Goal: Transaction & Acquisition: Book appointment/travel/reservation

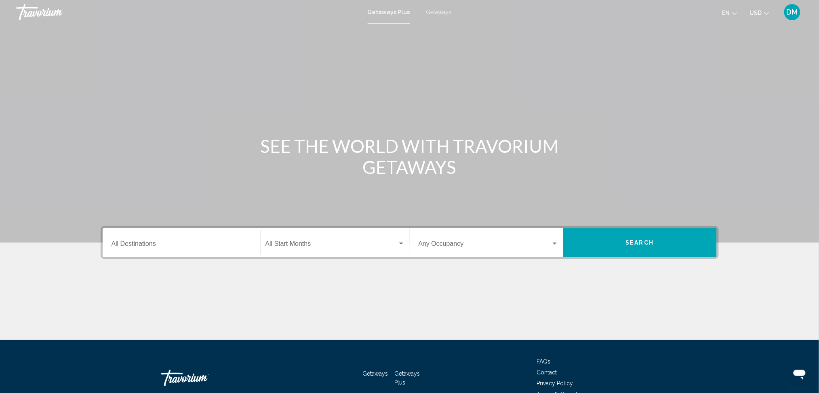
click at [443, 11] on span "Getaways" at bounding box center [438, 12] width 25 height 6
click at [165, 244] on input "Destination All Destinations" at bounding box center [181, 245] width 140 height 7
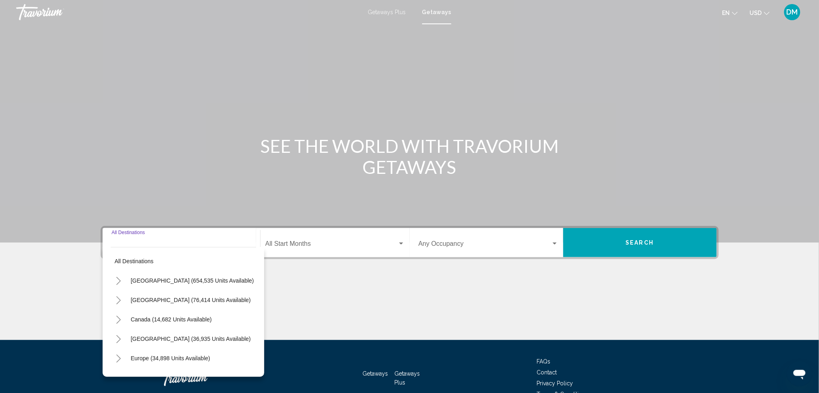
scroll to position [45, 0]
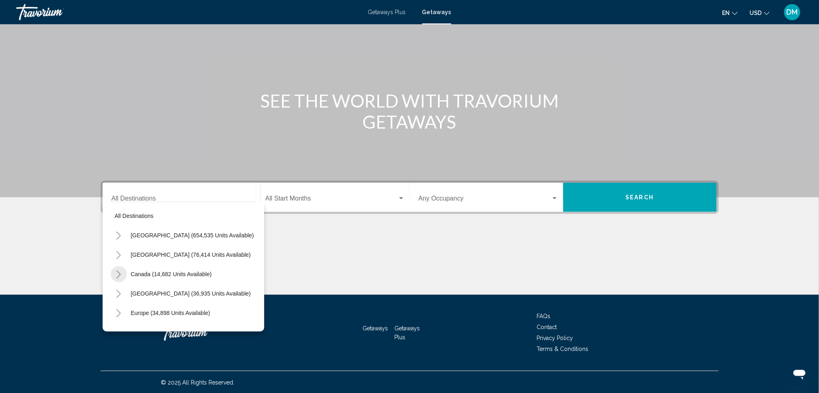
click at [118, 273] on icon "Toggle Canada (14,682 units available)" at bounding box center [119, 274] width 6 height 8
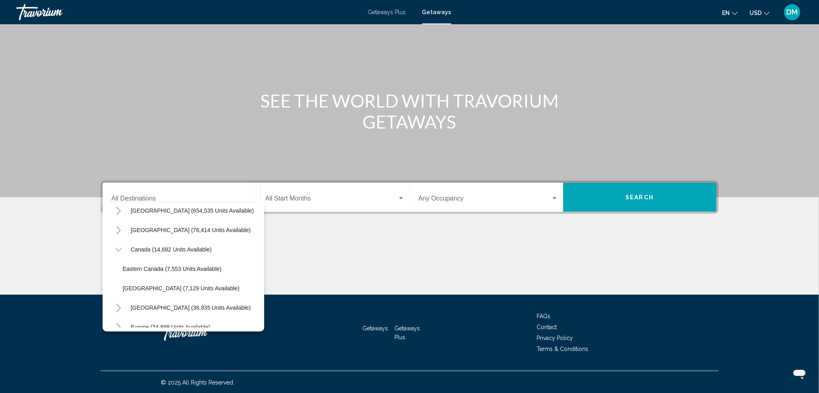
scroll to position [21, 0]
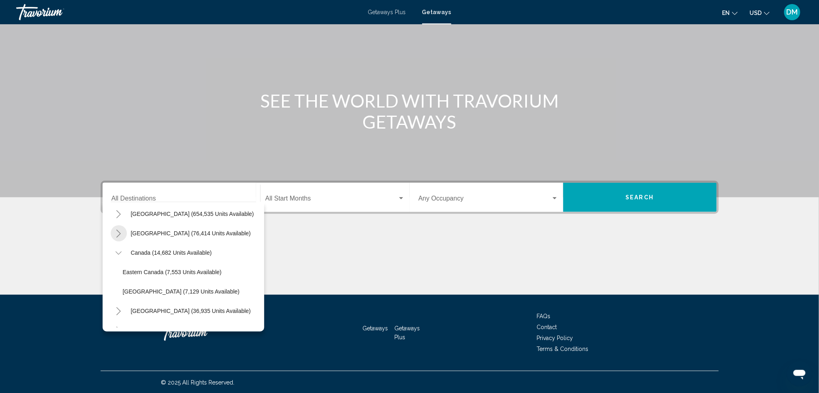
click at [118, 232] on icon "Toggle Mexico (76,414 units available)" at bounding box center [119, 233] width 6 height 8
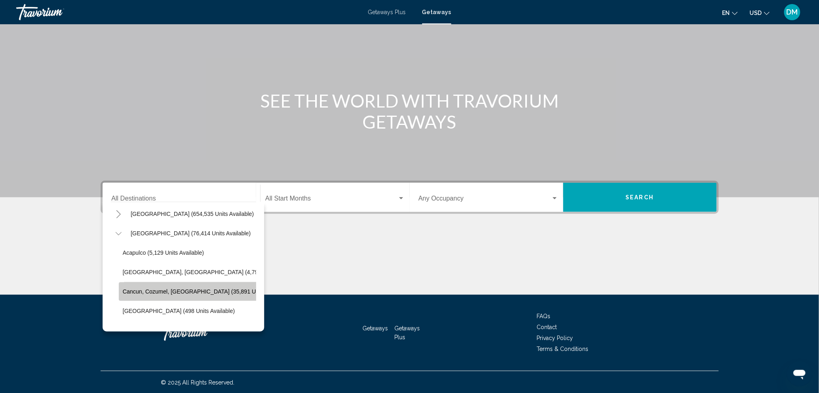
click at [145, 293] on span "Cancun, Cozumel, Riviera Maya (35,891 units available)" at bounding box center [207, 291] width 168 height 6
type input "**********"
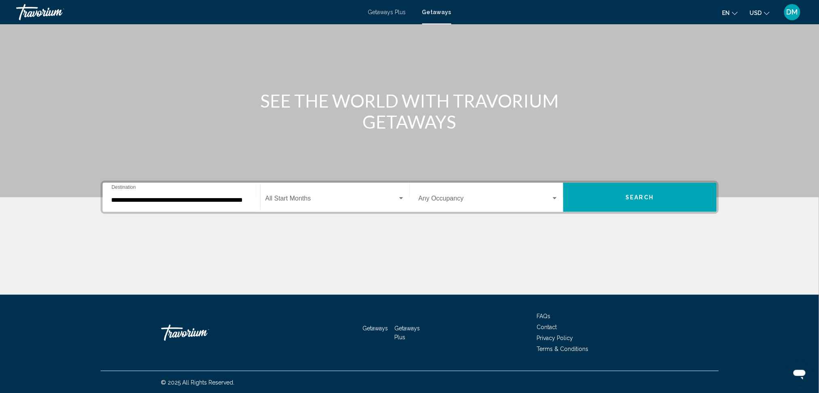
click at [309, 187] on div "Start Month All Start Months" at bounding box center [334, 197] width 139 height 25
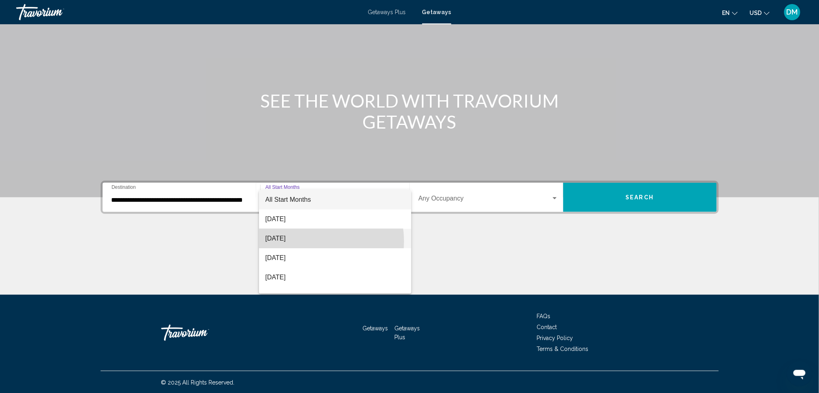
click at [308, 241] on span "September 2025" at bounding box center [334, 238] width 139 height 19
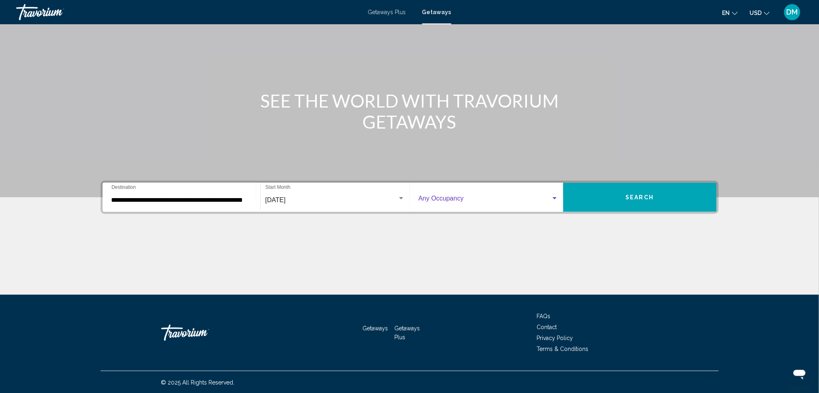
click at [508, 196] on span "Search widget" at bounding box center [484, 199] width 132 height 7
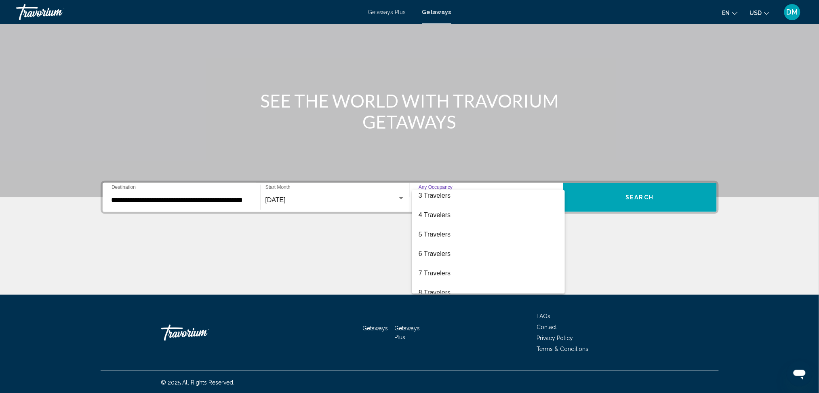
scroll to position [90, 0]
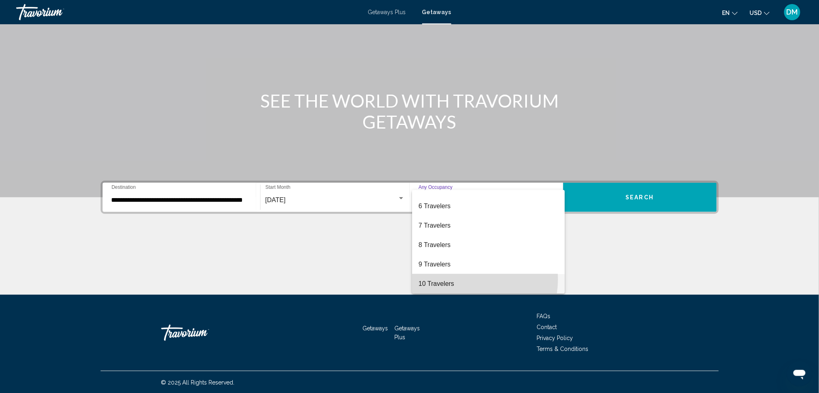
click at [464, 279] on span "10 Travelers" at bounding box center [488, 283] width 140 height 19
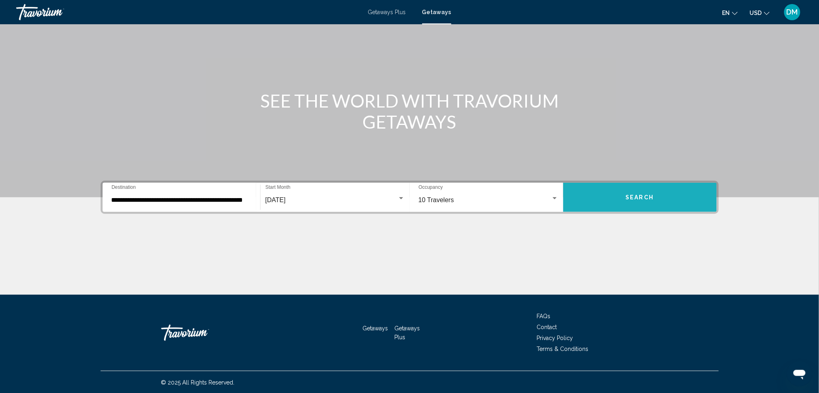
click at [656, 195] on button "Search" at bounding box center [639, 197] width 153 height 29
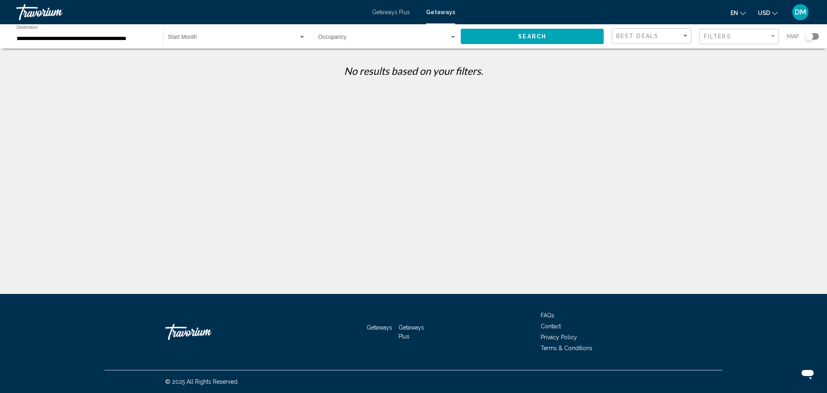
click at [219, 36] on span "Search widget" at bounding box center [233, 39] width 131 height 6
click at [227, 44] on span "All Start Months" at bounding box center [237, 38] width 138 height 17
click at [525, 34] on span "Search" at bounding box center [532, 37] width 28 height 6
click at [353, 42] on div "Occupancy Any Occupancy" at bounding box center [387, 36] width 139 height 22
click at [353, 42] on span "Any Occupancy" at bounding box center [387, 38] width 139 height 17
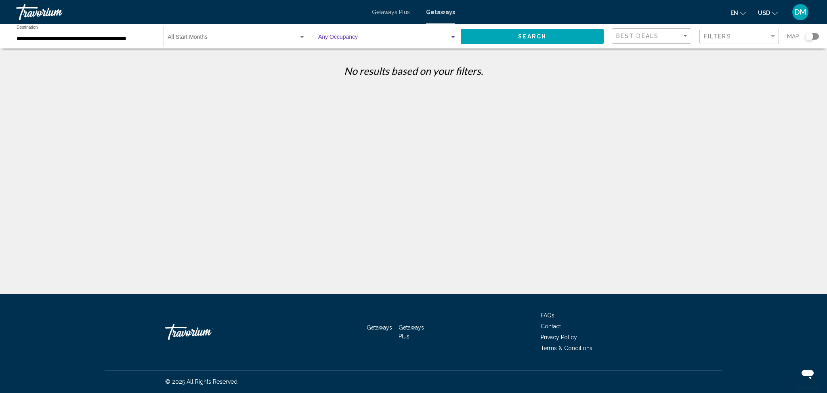
click at [501, 45] on div "Search" at bounding box center [536, 36] width 151 height 24
click at [496, 34] on button "Search" at bounding box center [532, 36] width 143 height 15
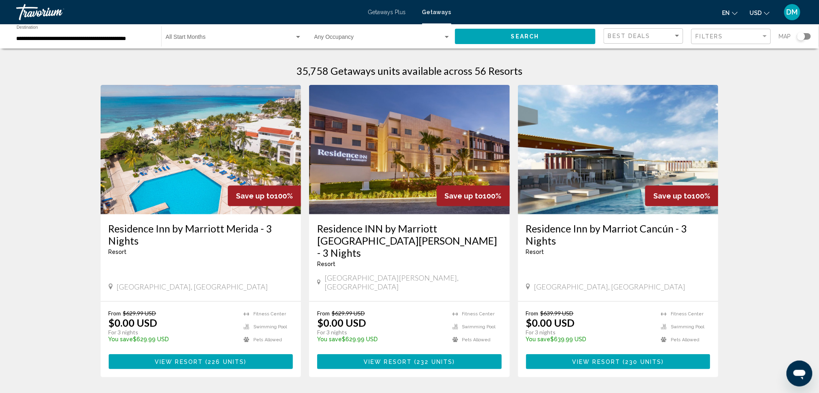
click at [767, 14] on icon "Change currency" at bounding box center [767, 14] width 6 height 6
click at [752, 51] on button "CAD (Can$)" at bounding box center [743, 53] width 41 height 11
click at [587, 143] on img "Main content" at bounding box center [618, 149] width 201 height 129
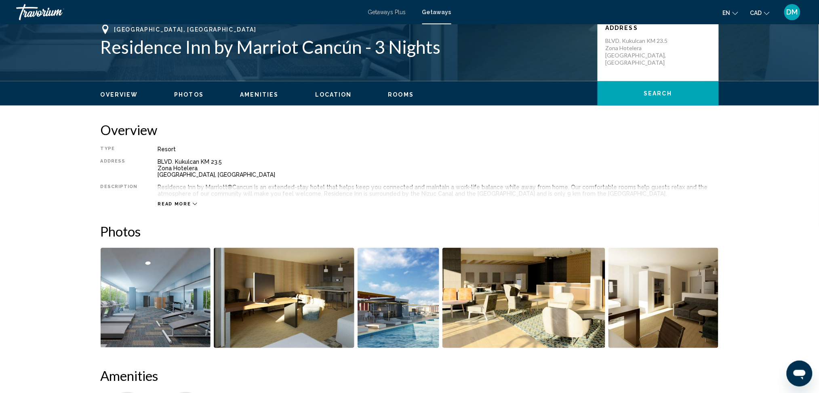
scroll to position [71, 0]
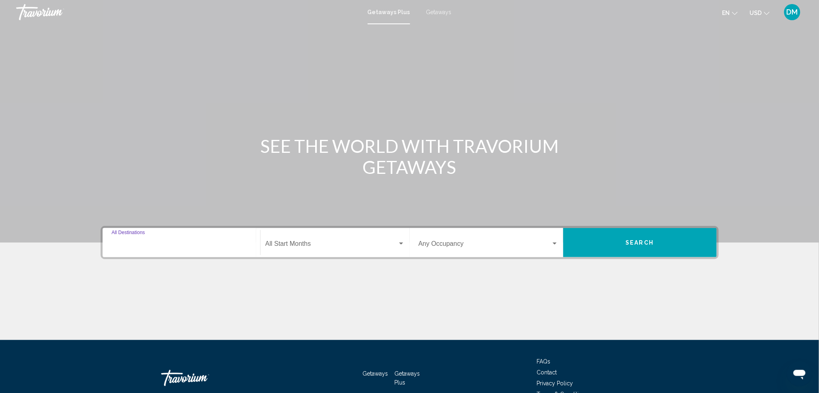
click at [179, 242] on input "Destination All Destinations" at bounding box center [181, 245] width 140 height 7
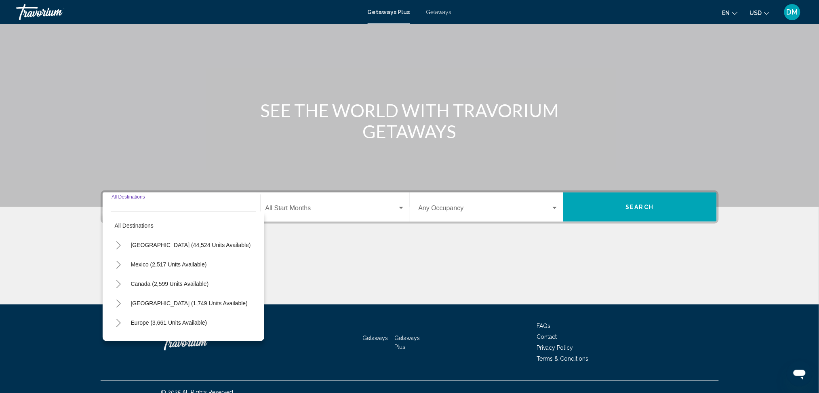
scroll to position [45, 0]
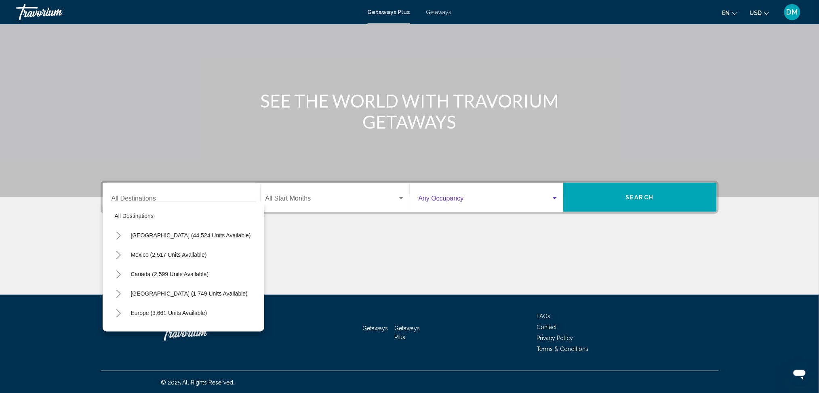
click at [439, 200] on span "Search widget" at bounding box center [484, 199] width 132 height 7
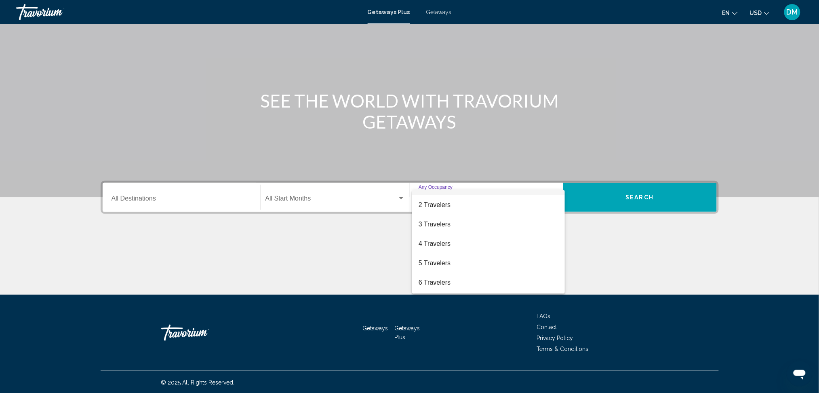
scroll to position [21, 0]
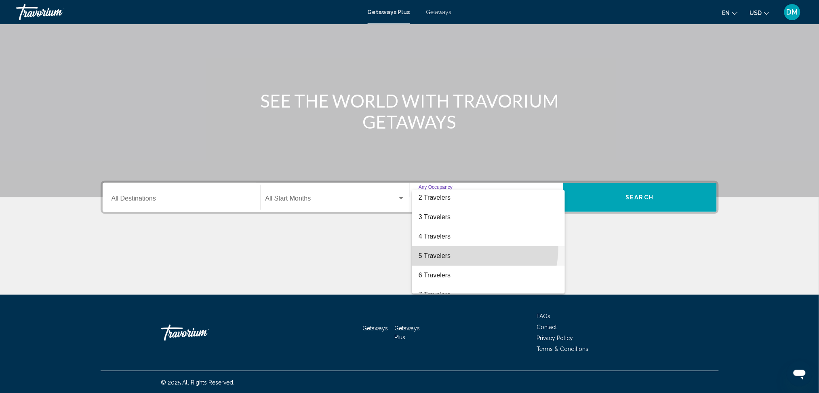
click at [456, 247] on span "5 Travelers" at bounding box center [488, 255] width 140 height 19
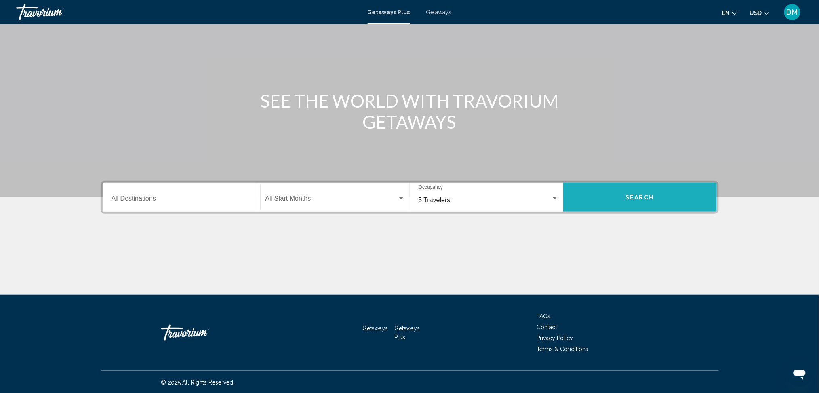
click at [615, 199] on button "Search" at bounding box center [639, 197] width 153 height 29
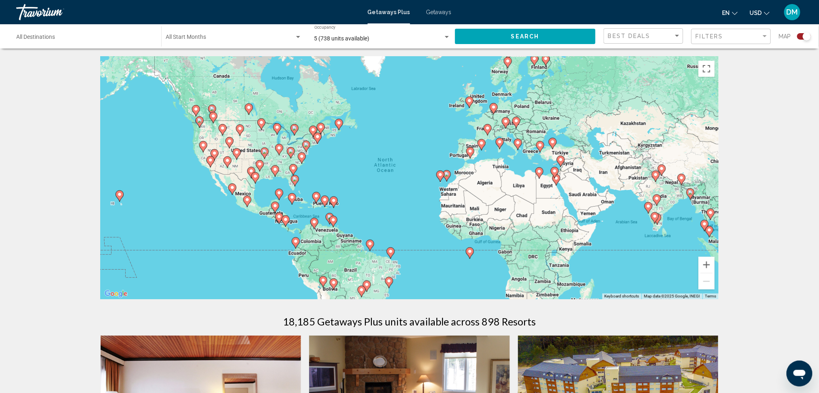
click at [769, 12] on icon "Change currency" at bounding box center [767, 13] width 6 height 3
click at [744, 50] on button "CAD (Can$)" at bounding box center [743, 53] width 41 height 11
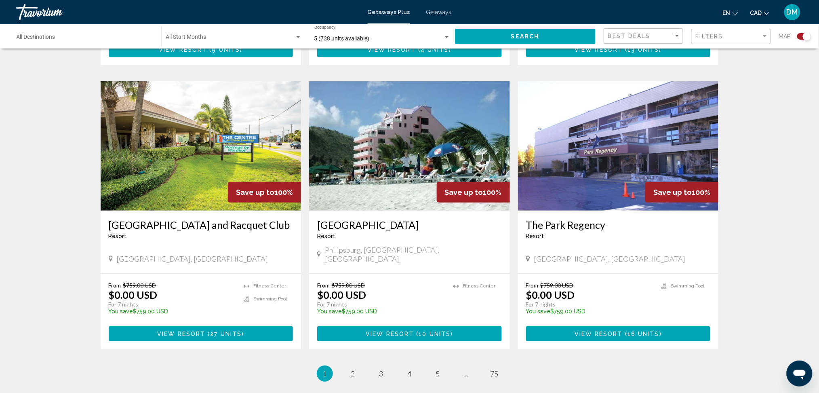
scroll to position [1084, 0]
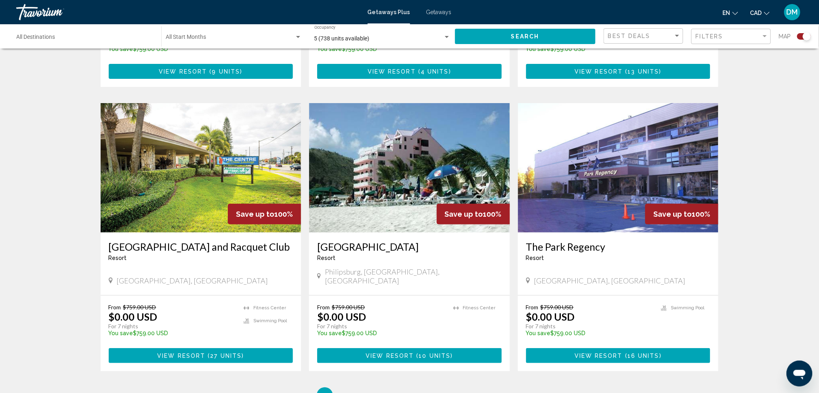
click at [398, 112] on img "Main content" at bounding box center [409, 167] width 201 height 129
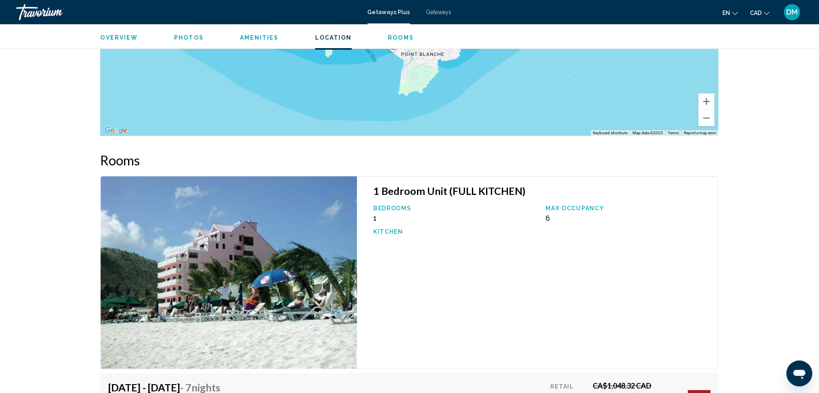
scroll to position [1013, 0]
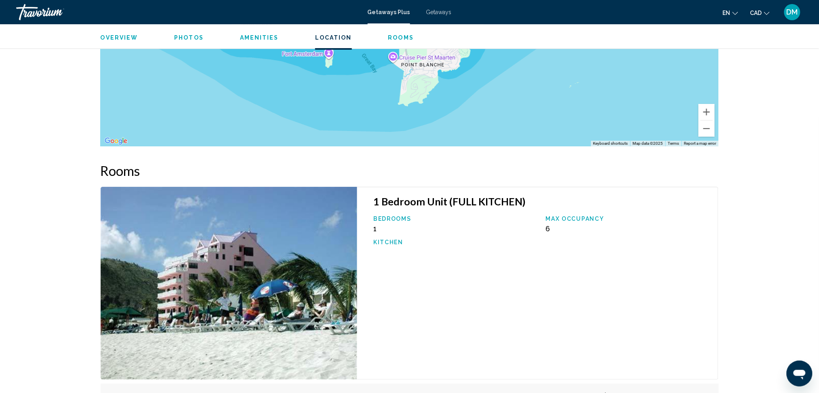
click at [772, 34] on div "Overview Photos Amenities Location Rooms Search Search" at bounding box center [409, 36] width 819 height 25
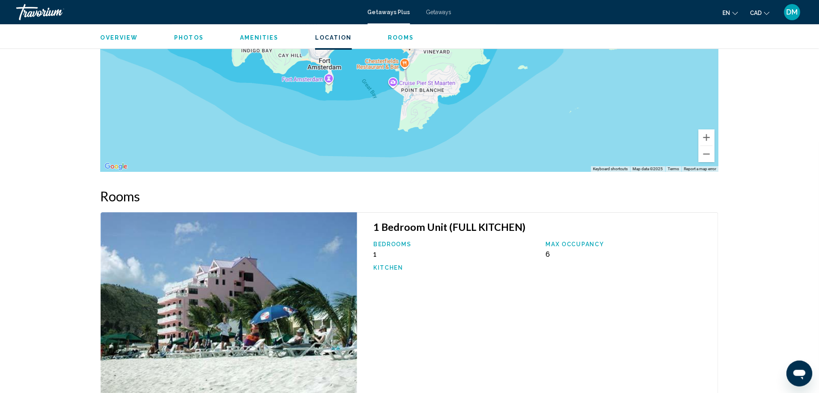
drag, startPoint x: 772, startPoint y: 34, endPoint x: 822, endPoint y: 6, distance: 57.3
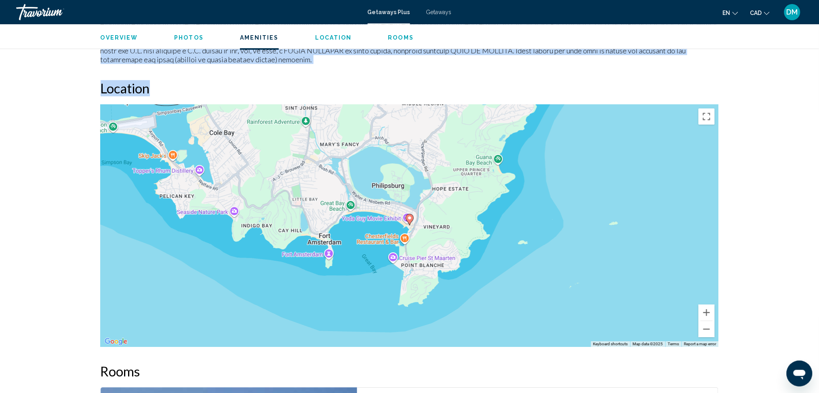
scroll to position [798, 0]
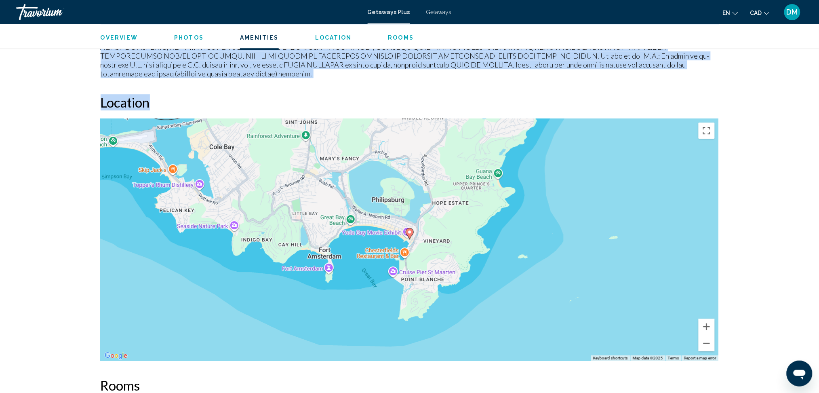
click at [769, 105] on div "Philipsburg, St Maarten, ANT St. Maarten Sea Palace Address 147 Front Street Ph…" at bounding box center [409, 86] width 819 height 1721
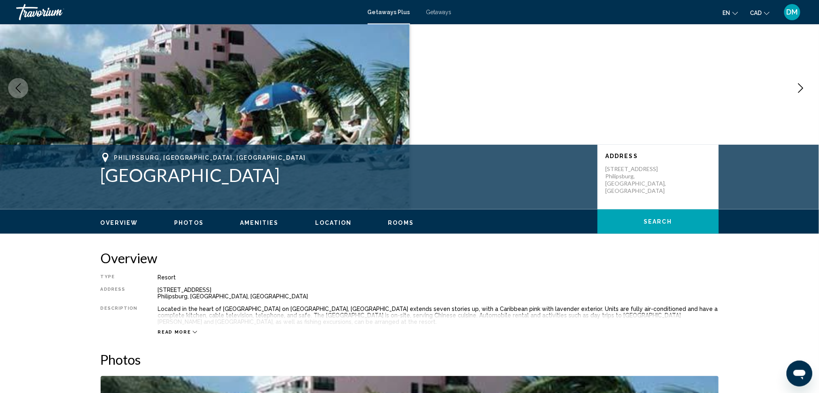
scroll to position [44, 0]
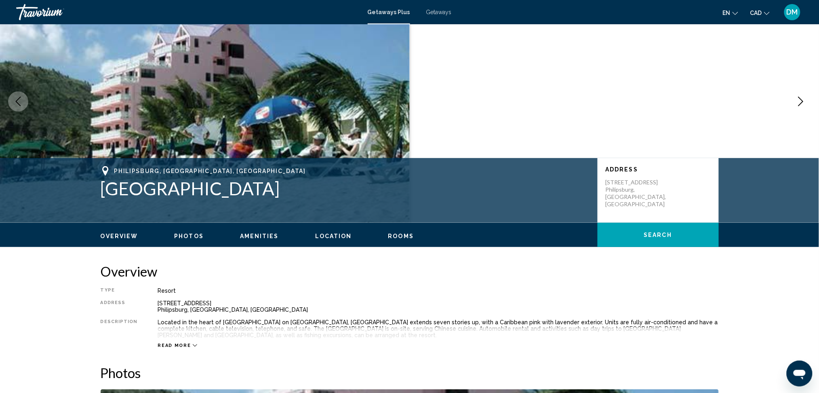
click at [333, 236] on span "Location" at bounding box center [333, 236] width 37 height 6
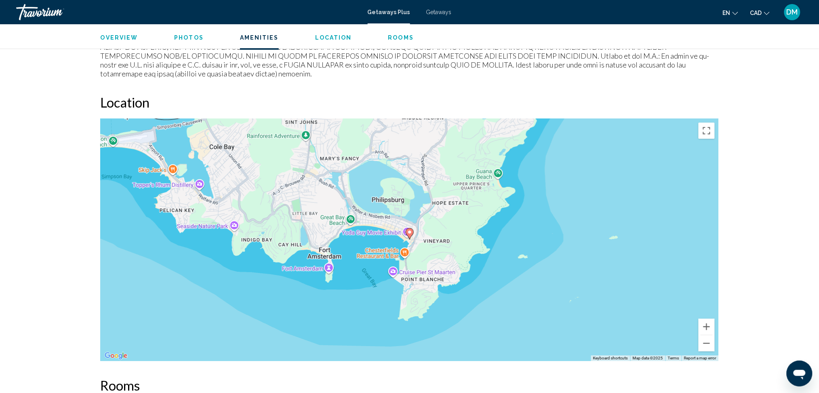
scroll to position [843, 0]
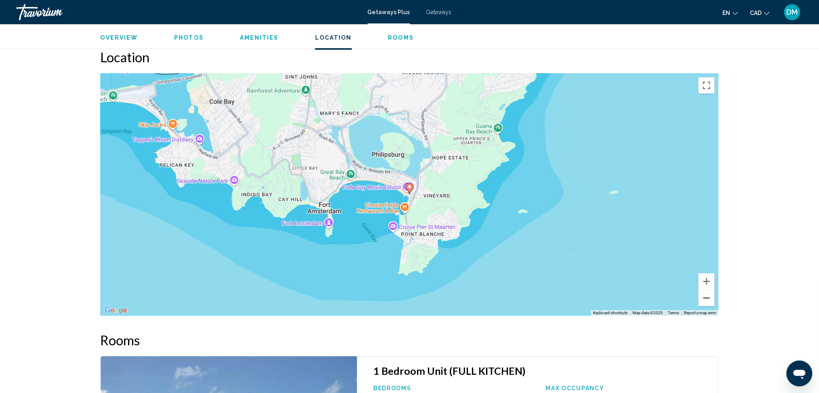
click at [709, 298] on button "Zoom out" at bounding box center [706, 298] width 16 height 16
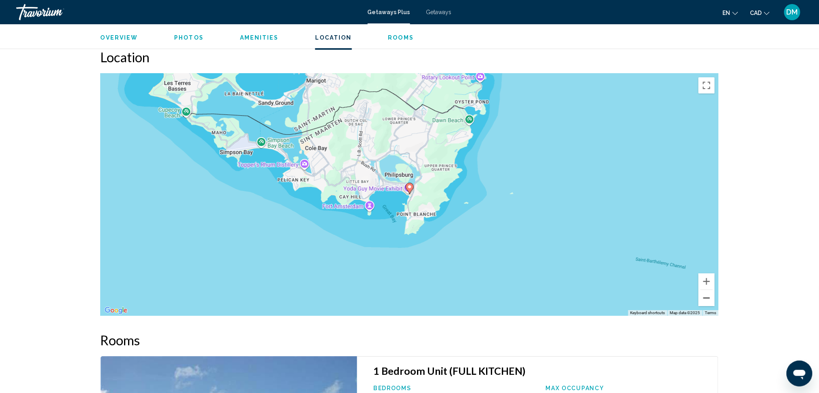
click at [709, 298] on button "Zoom out" at bounding box center [706, 298] width 16 height 16
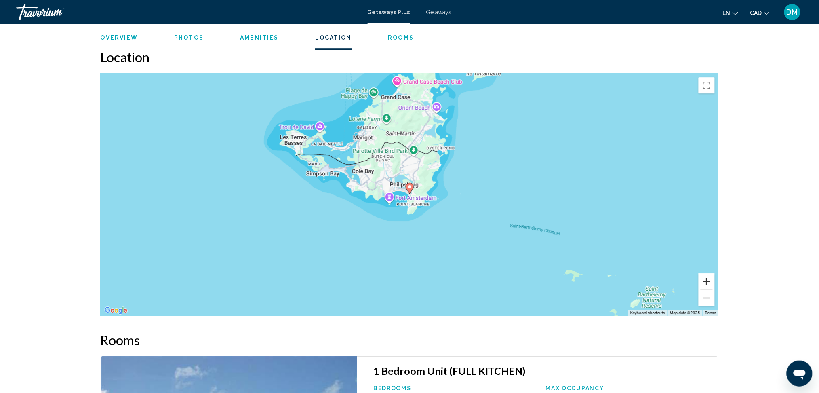
click at [708, 278] on button "Zoom in" at bounding box center [706, 281] width 16 height 16
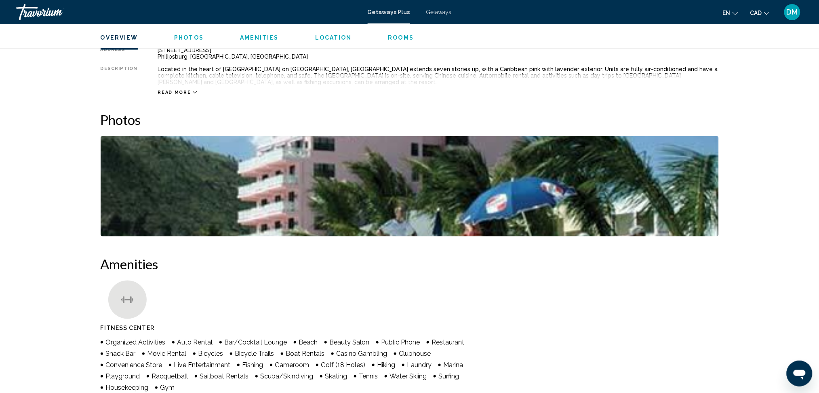
scroll to position [254, 0]
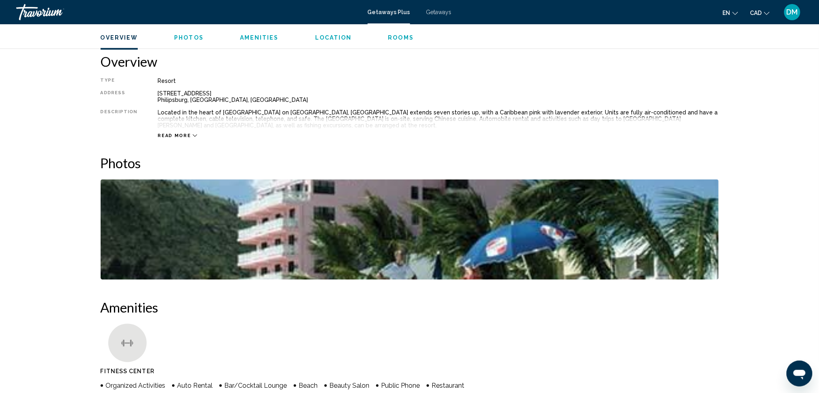
click at [193, 137] on icon "Main content" at bounding box center [195, 135] width 4 height 4
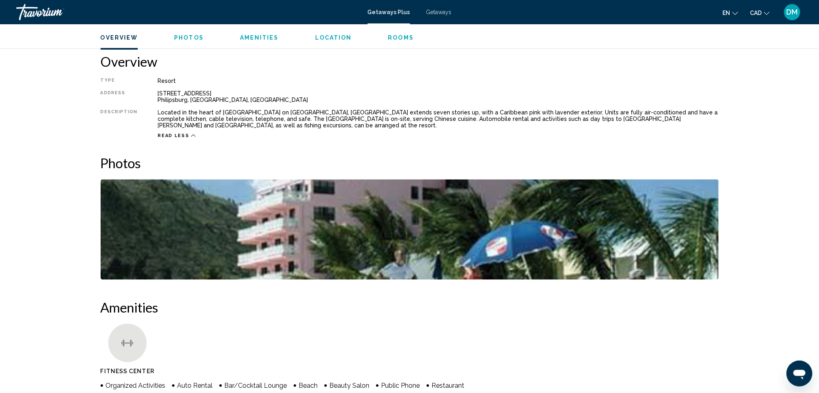
click at [189, 36] on span "Photos" at bounding box center [188, 37] width 29 height 6
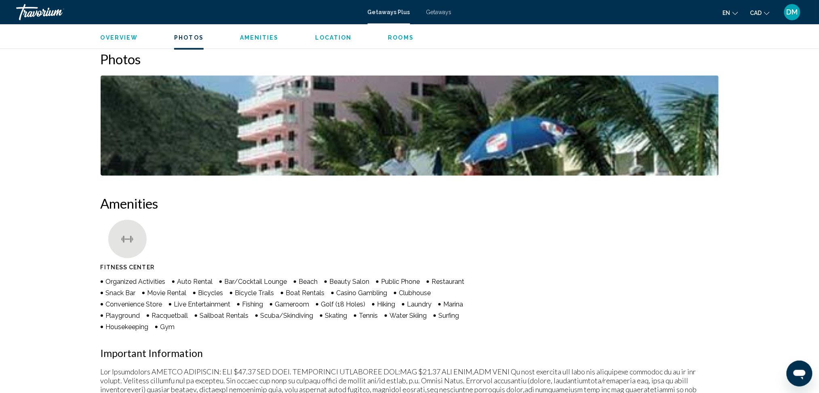
scroll to position [360, 0]
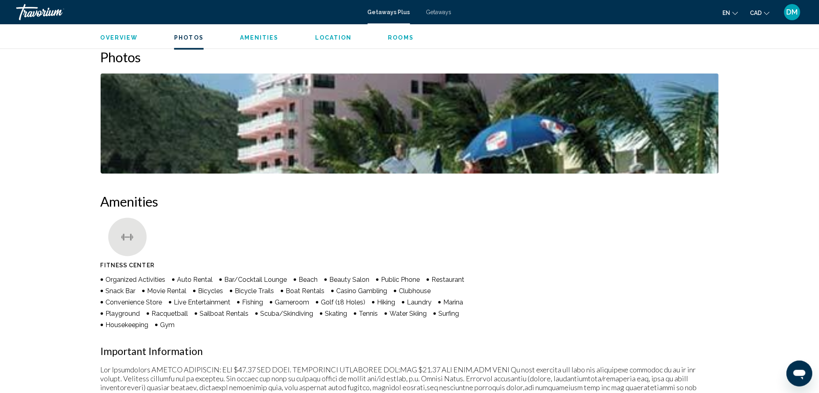
click at [255, 38] on span "Amenities" at bounding box center [259, 37] width 39 height 6
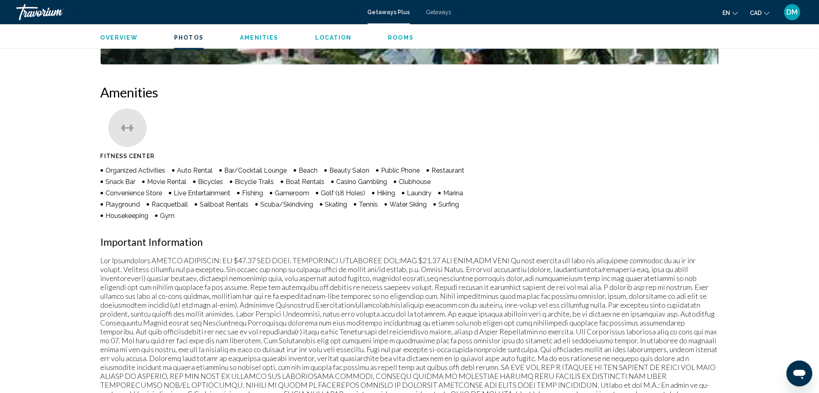
scroll to position [505, 0]
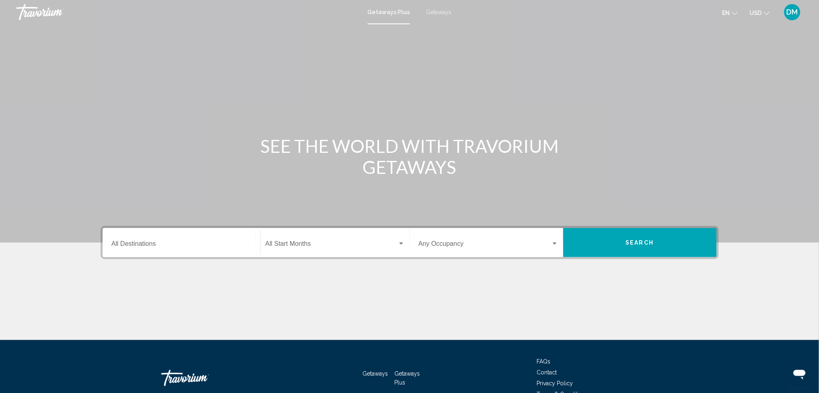
click at [437, 13] on span "Getaways" at bounding box center [438, 12] width 25 height 6
